Goal: Task Accomplishment & Management: Manage account settings

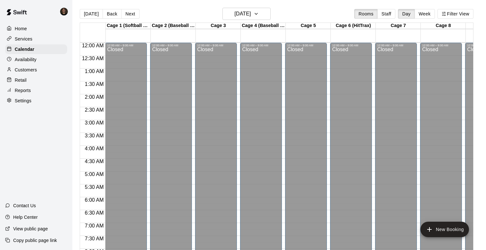
scroll to position [373, 0]
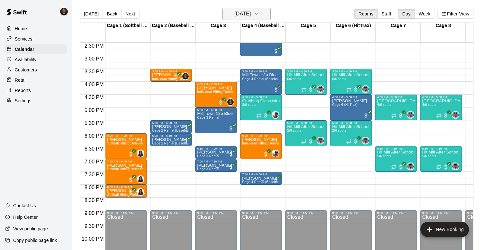
click at [259, 14] on icon "button" at bounding box center [256, 14] width 5 height 8
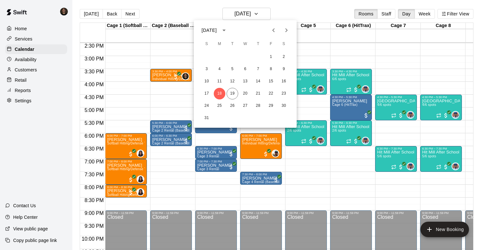
click at [185, 5] on div at bounding box center [243, 125] width 486 height 250
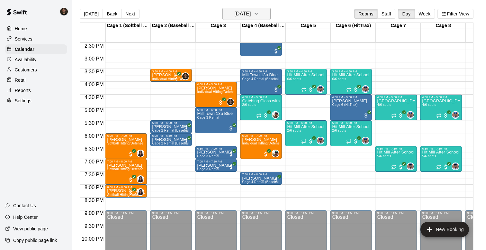
click at [262, 13] on button "[DATE]" at bounding box center [246, 14] width 48 height 12
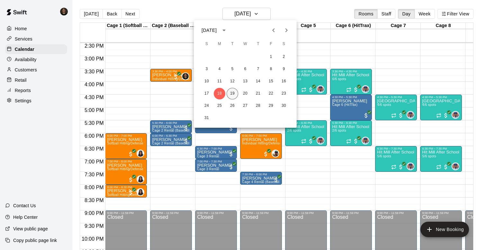
click at [230, 92] on button "19" at bounding box center [233, 94] width 12 height 12
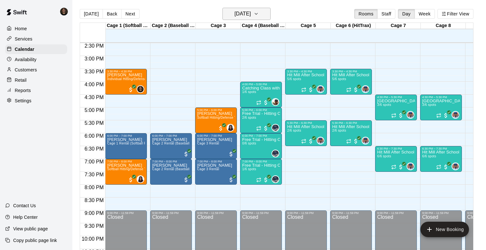
click at [249, 12] on h6 "[DATE]" at bounding box center [242, 13] width 16 height 9
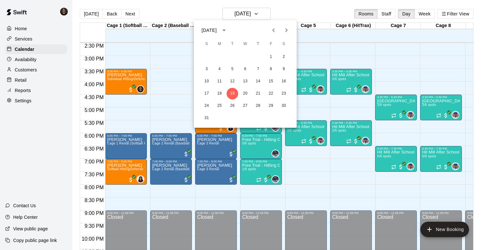
click at [149, 102] on div at bounding box center [243, 125] width 486 height 250
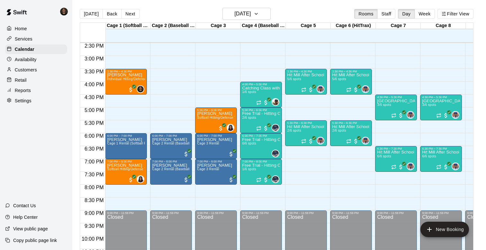
click at [27, 58] on p "Availability" at bounding box center [26, 59] width 22 height 6
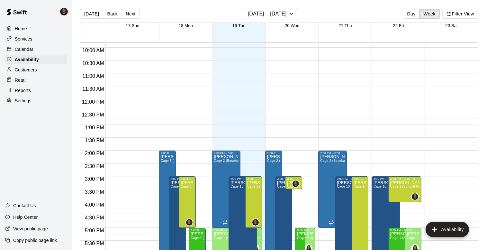
scroll to position [261, 0]
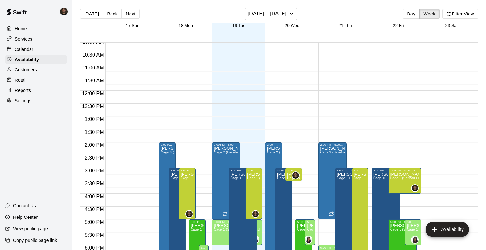
click at [254, 178] on icon "edit" at bounding box center [254, 179] width 6 height 6
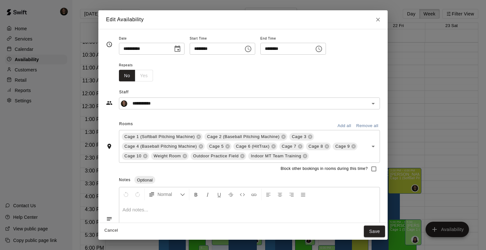
click at [322, 49] on icon "Choose time, selected time is 5:00 PM" at bounding box center [319, 49] width 8 height 8
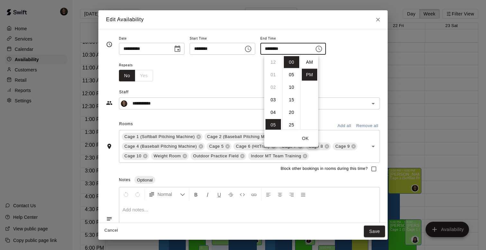
scroll to position [12, 0]
click at [274, 66] on li "04" at bounding box center [272, 69] width 15 height 12
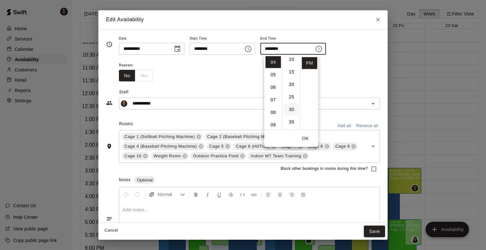
click at [293, 111] on li "30" at bounding box center [291, 109] width 15 height 12
type input "********"
click at [305, 138] on button "OK" at bounding box center [305, 138] width 21 height 12
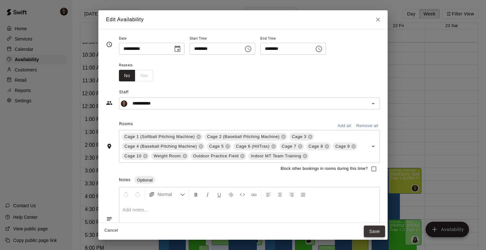
click at [372, 226] on button "Save" at bounding box center [374, 231] width 21 height 12
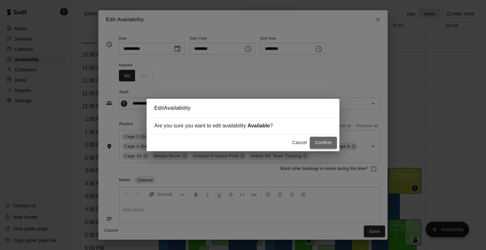
click at [323, 144] on button "Confirm" at bounding box center [323, 143] width 27 height 12
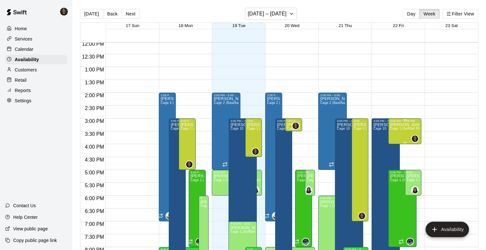
scroll to position [310, 0]
click at [267, 20] on button "[DATE] – [DATE]" at bounding box center [271, 14] width 52 height 12
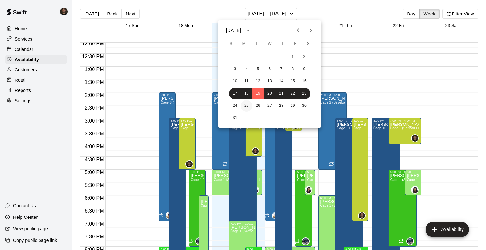
click at [245, 103] on button "25" at bounding box center [247, 106] width 12 height 12
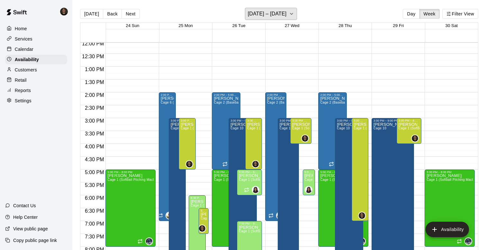
scroll to position [327, 0]
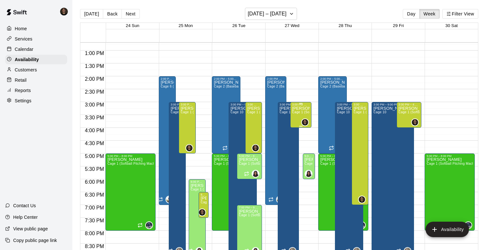
click at [300, 108] on p "[PERSON_NAME]" at bounding box center [300, 108] width 17 height 0
click at [299, 129] on icon "delete" at bounding box center [299, 131] width 8 height 8
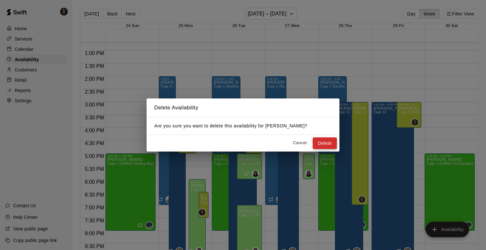
click at [323, 139] on button "Delete" at bounding box center [325, 143] width 24 height 12
